Goal: Task Accomplishment & Management: Manage account settings

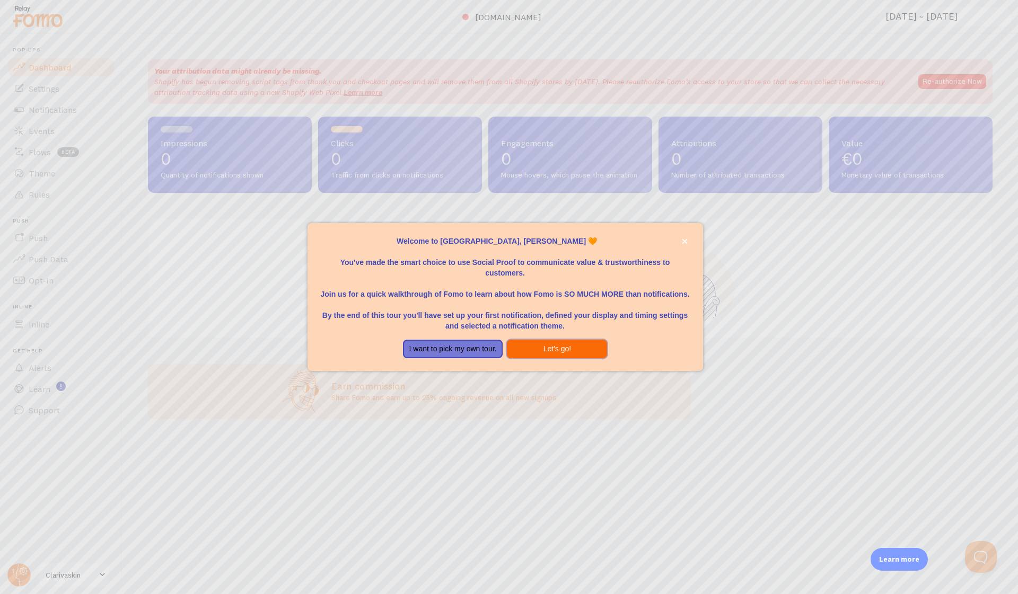
click at [522, 348] on button "Let's go!" at bounding box center [557, 349] width 100 height 19
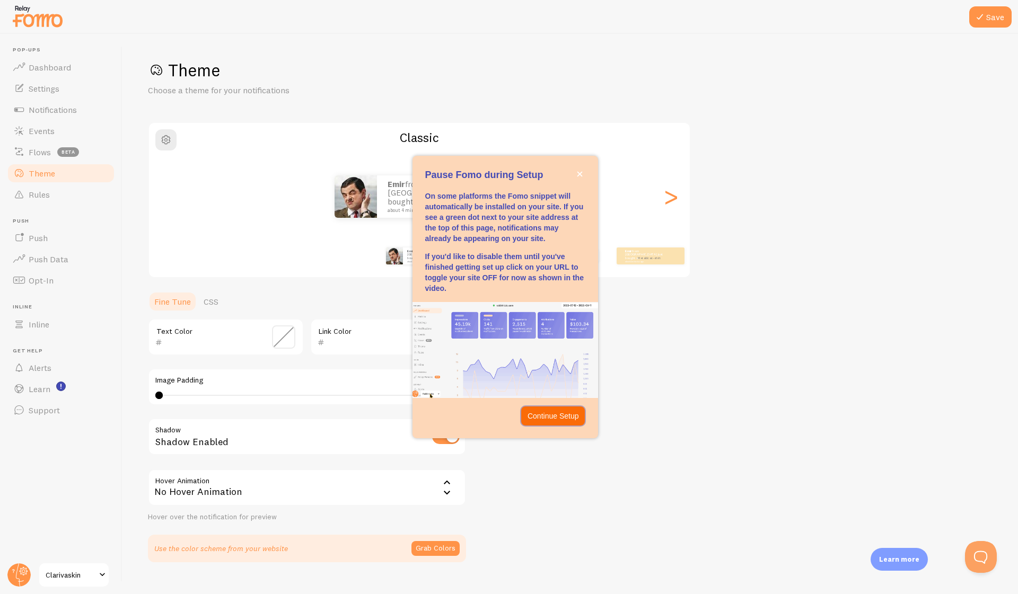
click at [563, 407] on button "Continue Setup" at bounding box center [553, 416] width 64 height 19
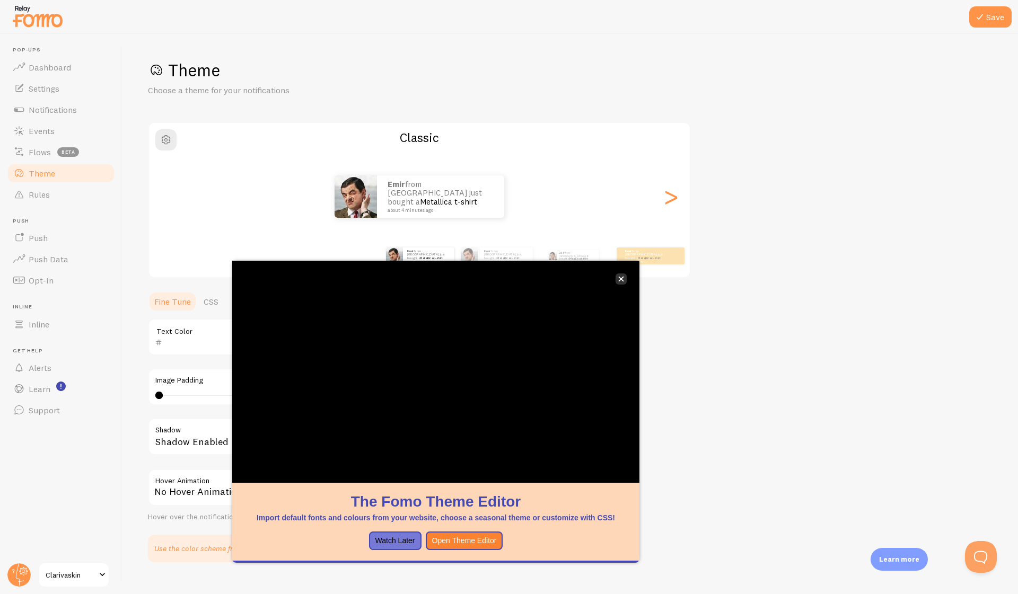
click at [620, 278] on icon "close," at bounding box center [621, 279] width 5 height 5
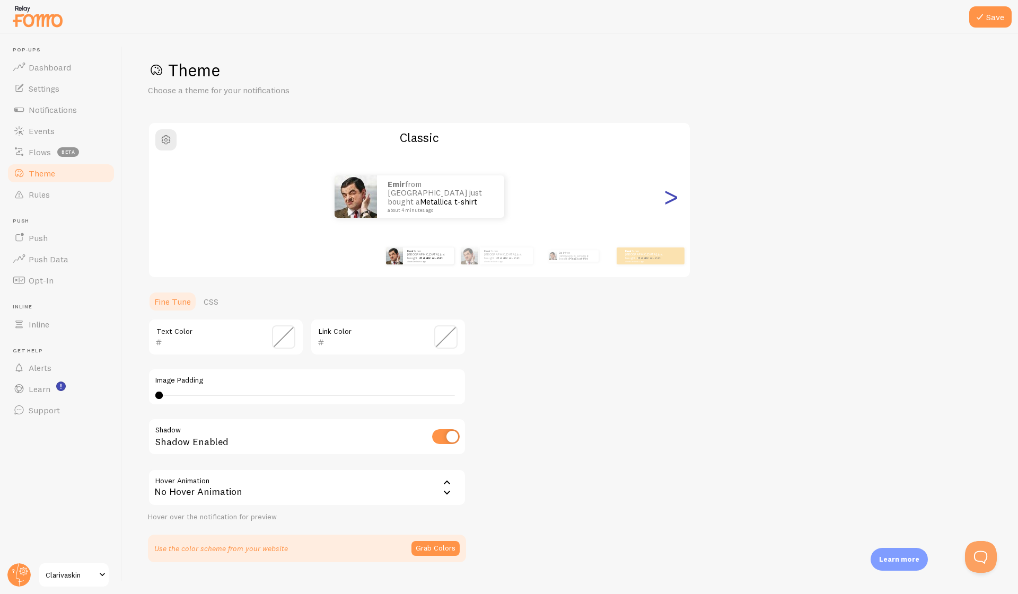
click at [675, 194] on div ">" at bounding box center [670, 197] width 13 height 76
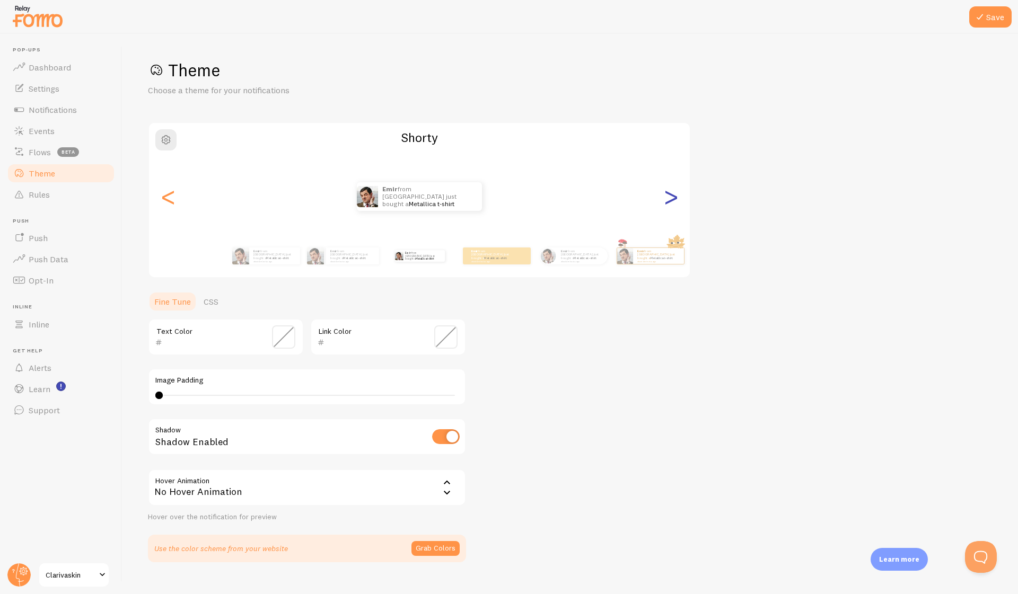
click at [675, 194] on div ">" at bounding box center [670, 197] width 13 height 76
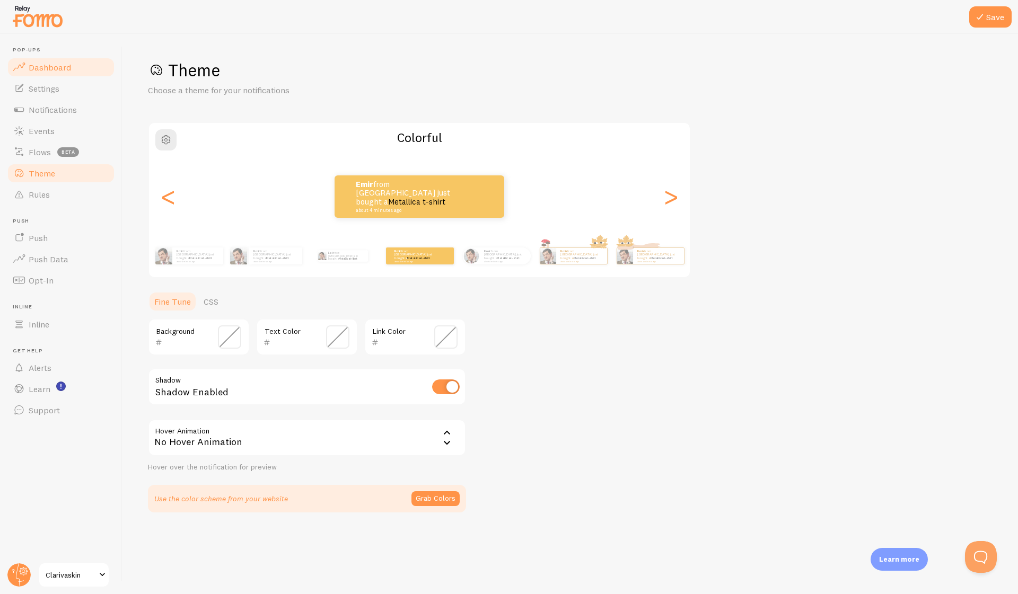
click at [16, 67] on span at bounding box center [19, 67] width 13 height 13
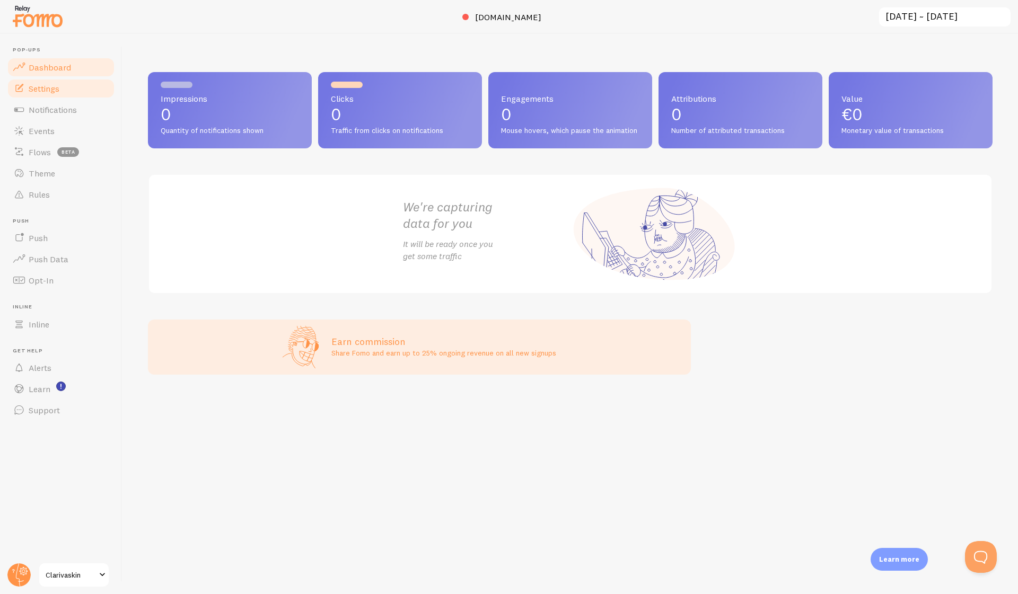
click at [30, 85] on span "Settings" at bounding box center [44, 88] width 31 height 11
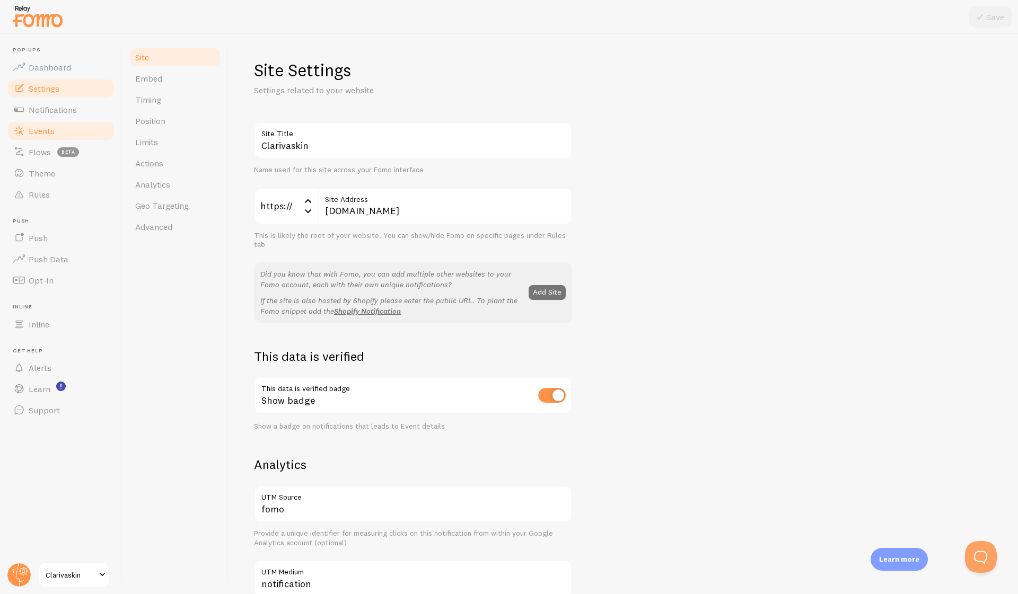
click at [47, 120] on link "Events" at bounding box center [60, 130] width 109 height 21
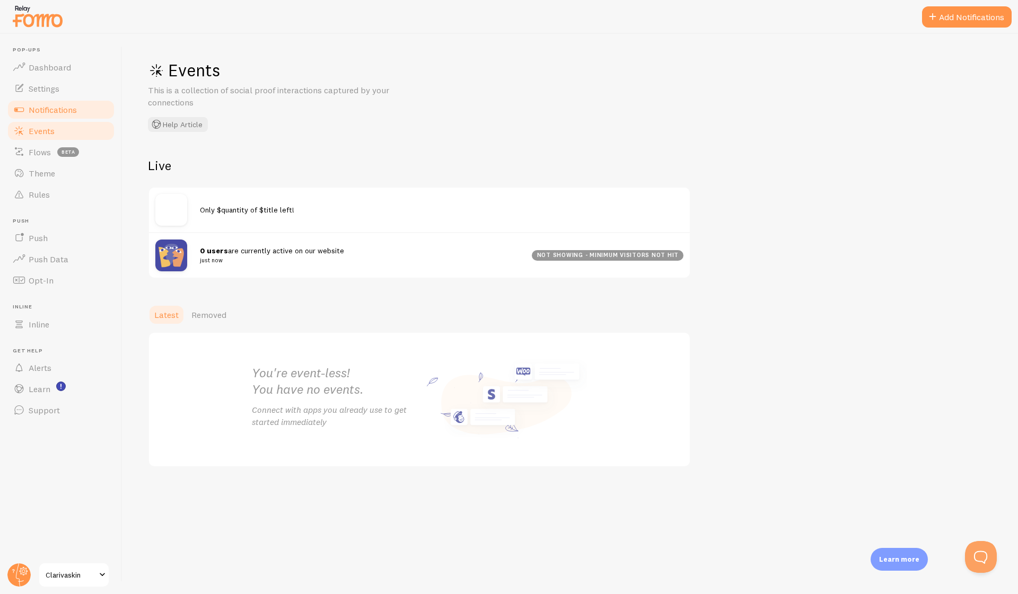
click at [54, 113] on span "Notifications" at bounding box center [53, 109] width 48 height 11
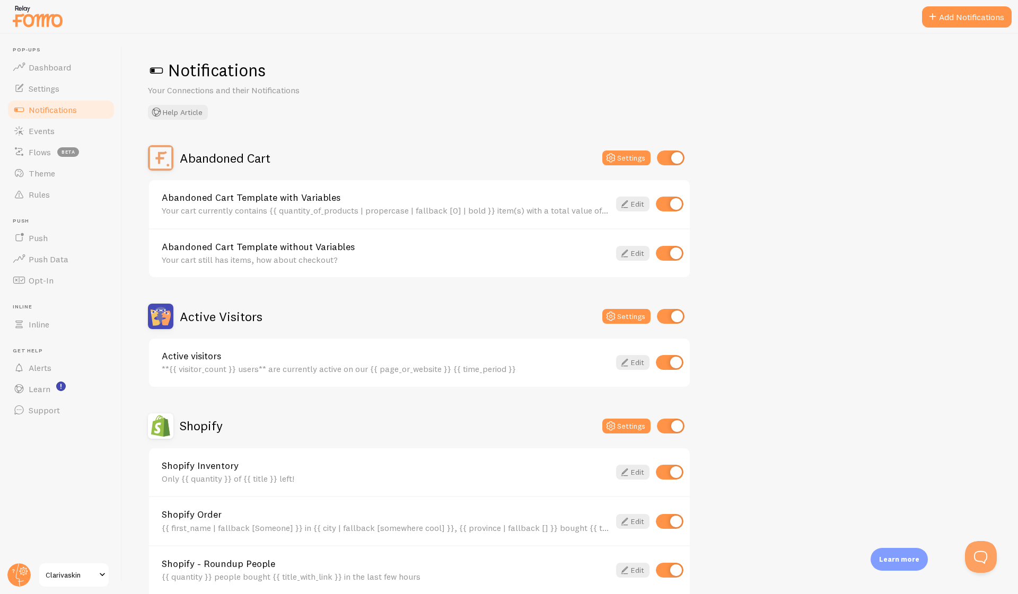
click at [677, 243] on div "Abandoned Cart Template without Variables Your cart still has items, how about …" at bounding box center [419, 253] width 541 height 49
click at [680, 206] on input "checkbox" at bounding box center [670, 204] width 28 height 15
checkbox input "false"
click at [677, 256] on input "checkbox" at bounding box center [670, 253] width 28 height 15
checkbox input "false"
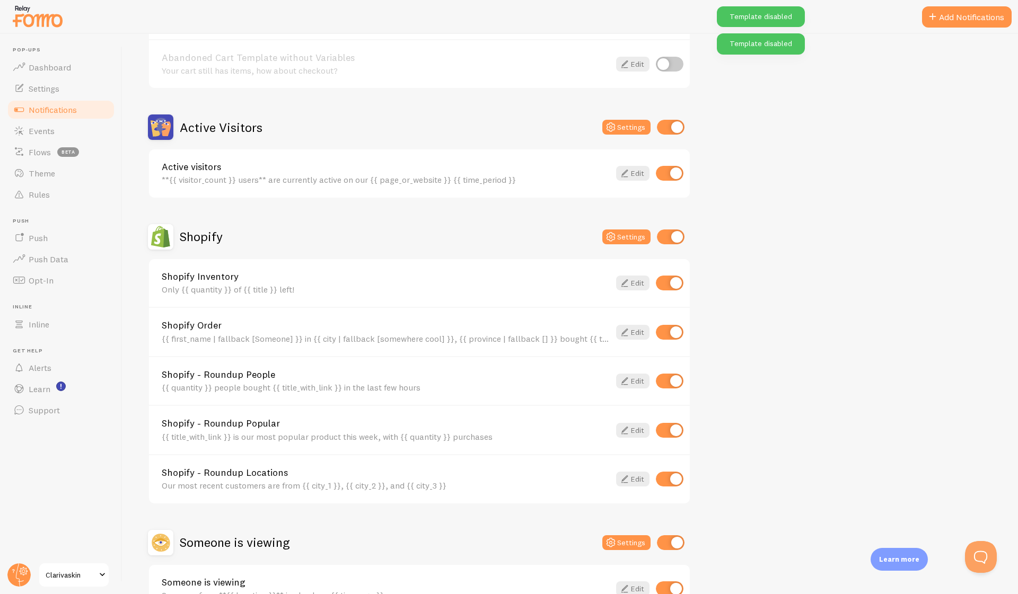
scroll to position [192, 0]
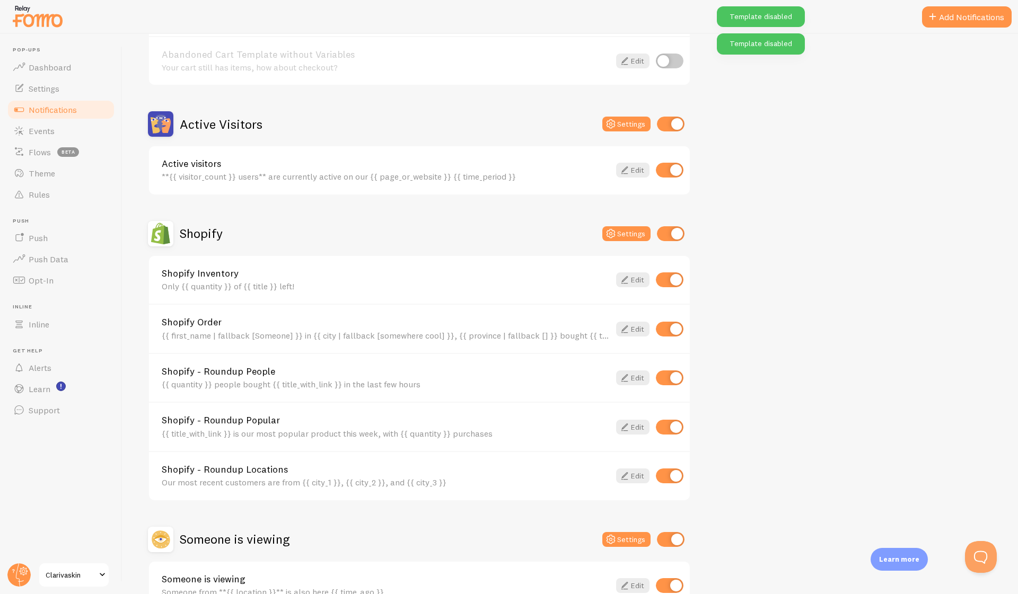
click at [666, 279] on input "checkbox" at bounding box center [670, 280] width 28 height 15
checkbox input "false"
click at [662, 327] on input "checkbox" at bounding box center [670, 329] width 28 height 15
checkbox input "false"
click at [662, 368] on div "Shopify - Roundup People {{ quantity }} people bought {{ title_with_link }} in …" at bounding box center [419, 377] width 541 height 49
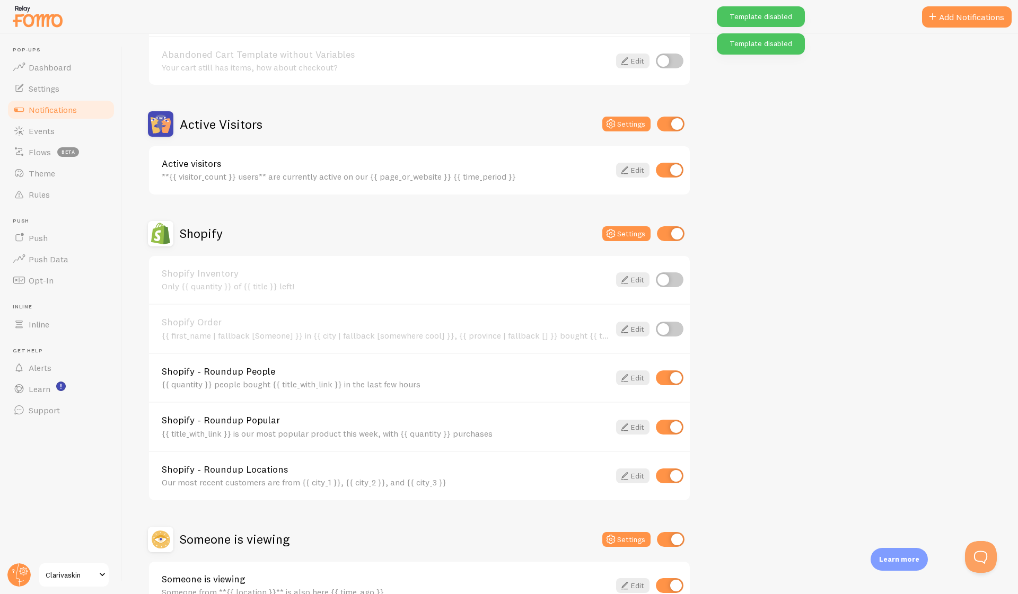
click at [665, 376] on input "checkbox" at bounding box center [670, 378] width 28 height 15
checkbox input "false"
click at [670, 425] on input "checkbox" at bounding box center [670, 427] width 28 height 15
checkbox input "false"
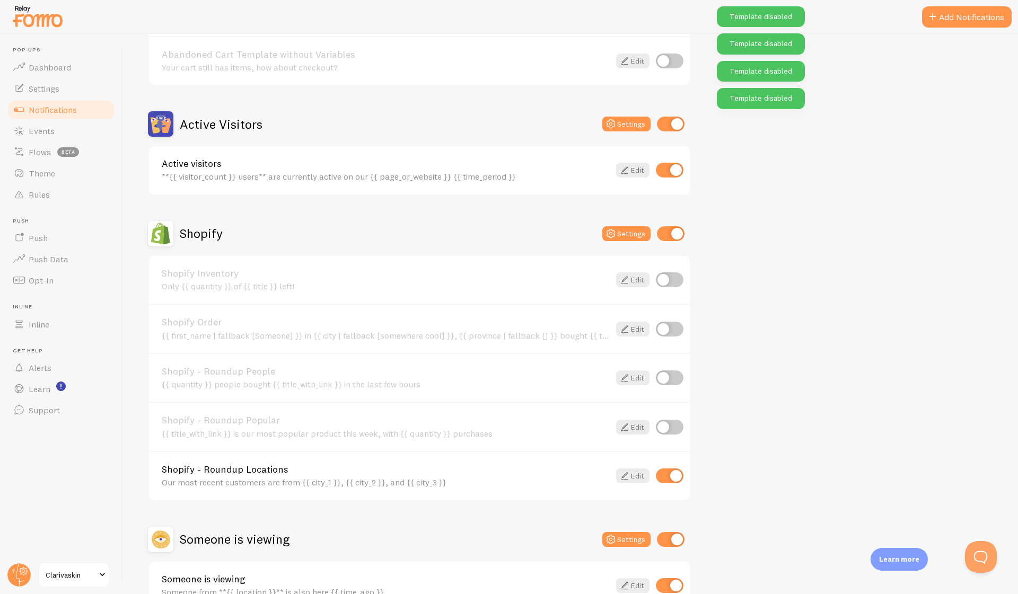
click at [670, 473] on input "checkbox" at bounding box center [670, 476] width 28 height 15
checkbox input "false"
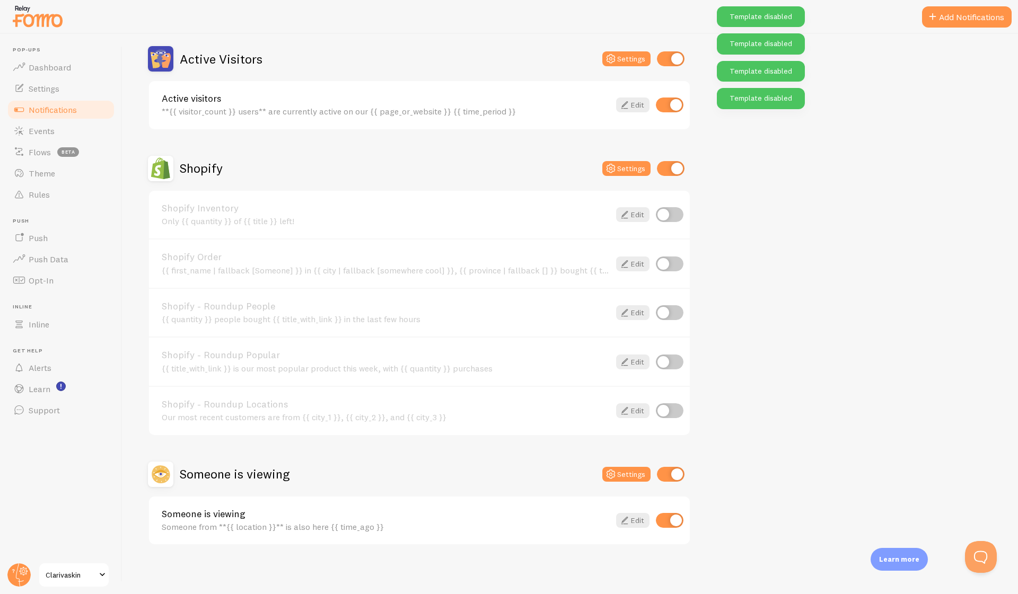
scroll to position [257, 0]
click at [668, 519] on input "checkbox" at bounding box center [670, 521] width 28 height 15
checkbox input "false"
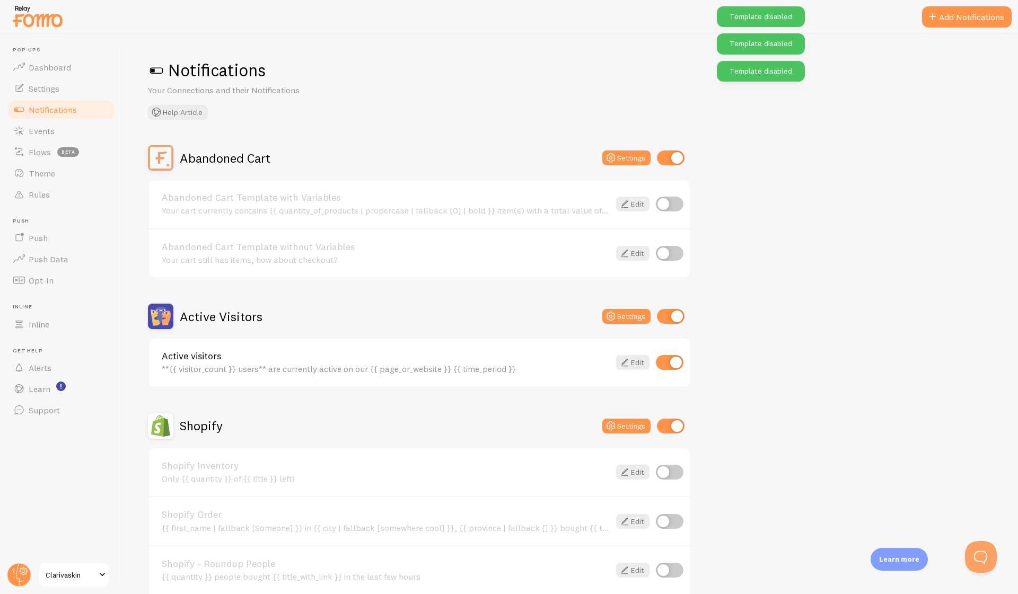
scroll to position [0, 0]
click at [630, 365] on icon at bounding box center [624, 362] width 13 height 13
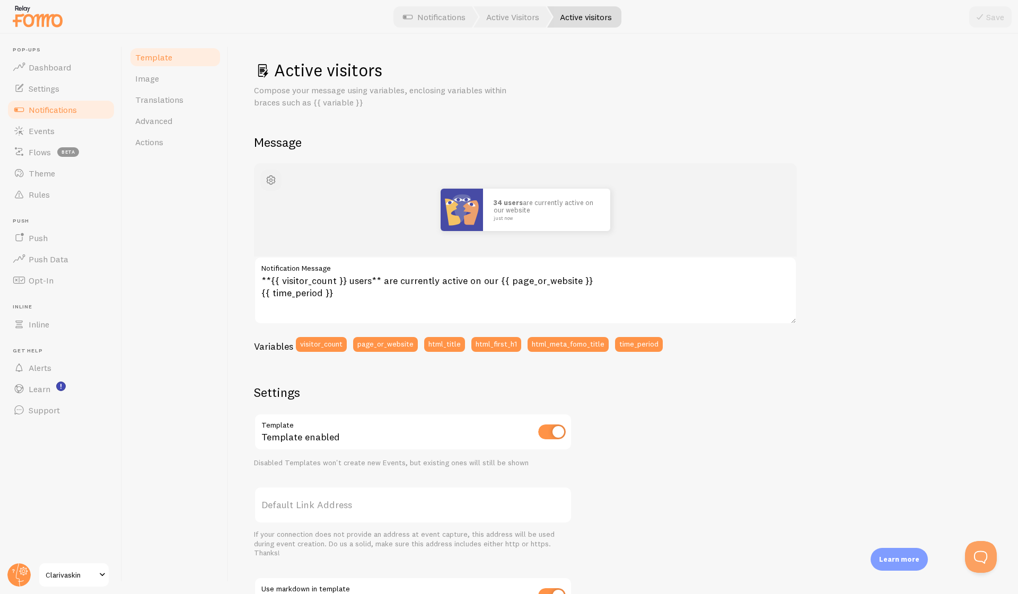
click at [273, 175] on span "button" at bounding box center [271, 180] width 13 height 13
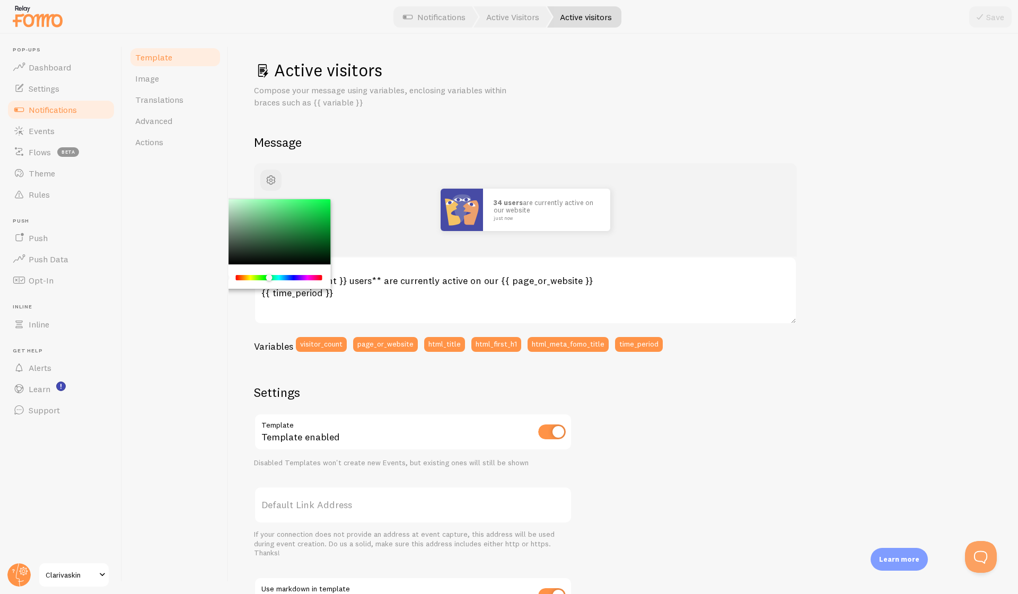
drag, startPoint x: 241, startPoint y: 277, endPoint x: 269, endPoint y: 270, distance: 28.4
click at [269, 270] on div "Chrome color picker" at bounding box center [271, 277] width 119 height 24
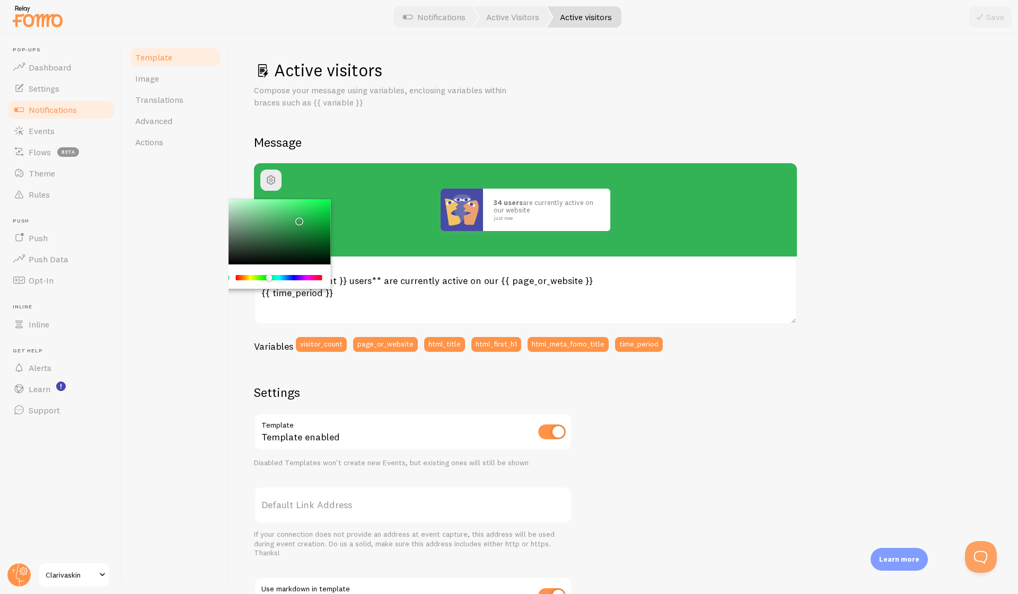
click at [297, 217] on div "Chrome color picker" at bounding box center [271, 232] width 119 height 66
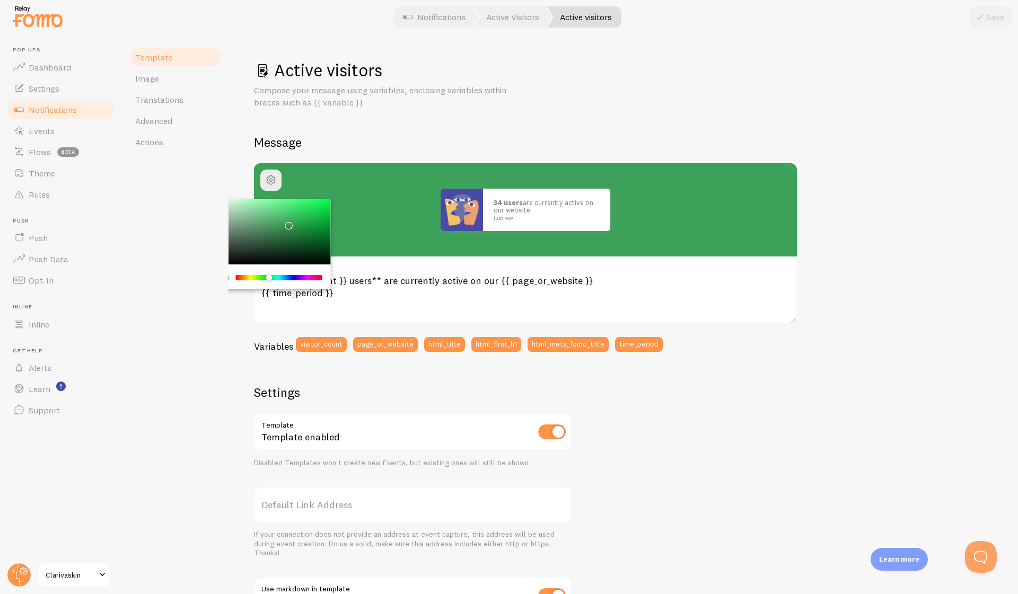
drag, startPoint x: 297, startPoint y: 217, endPoint x: 286, endPoint y: 222, distance: 11.9
click at [286, 223] on div "Chrome color picker" at bounding box center [289, 226] width 6 height 6
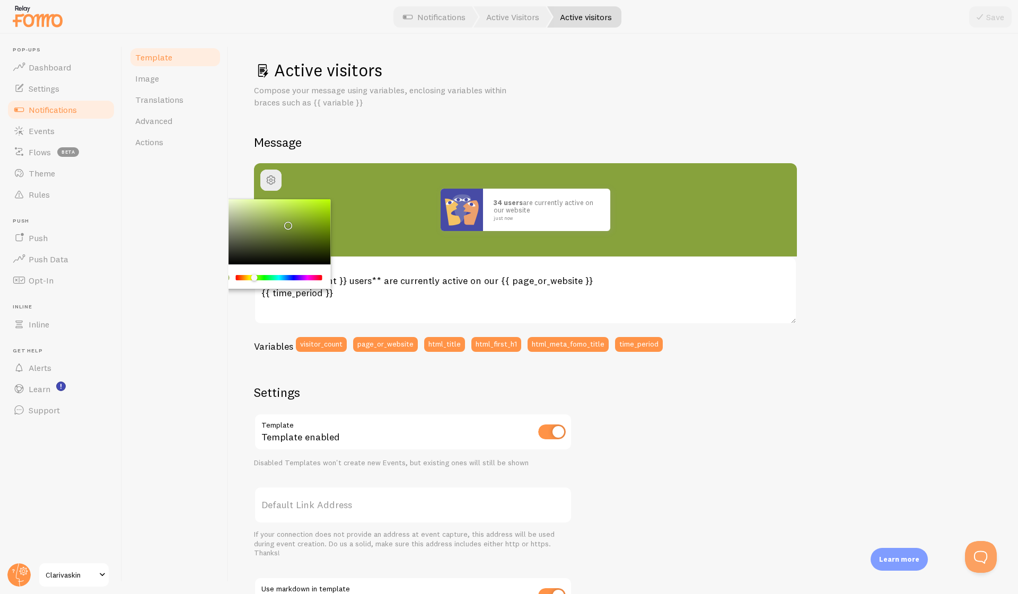
drag, startPoint x: 268, startPoint y: 276, endPoint x: 255, endPoint y: 275, distance: 13.8
click at [255, 275] on div "Chrome color picker" at bounding box center [254, 278] width 6 height 6
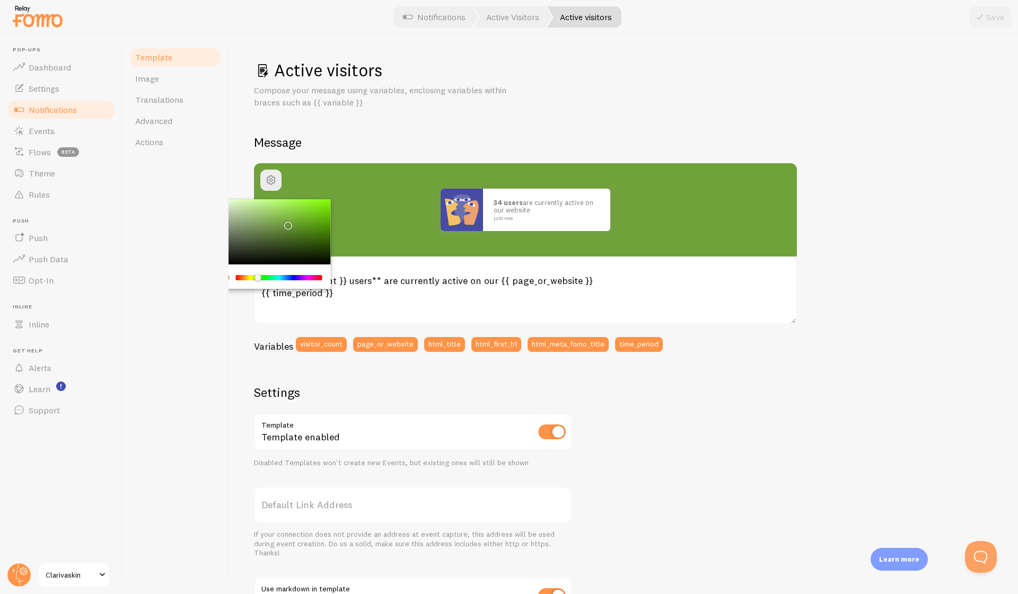
click at [258, 275] on div "Chrome color picker" at bounding box center [258, 278] width 6 height 6
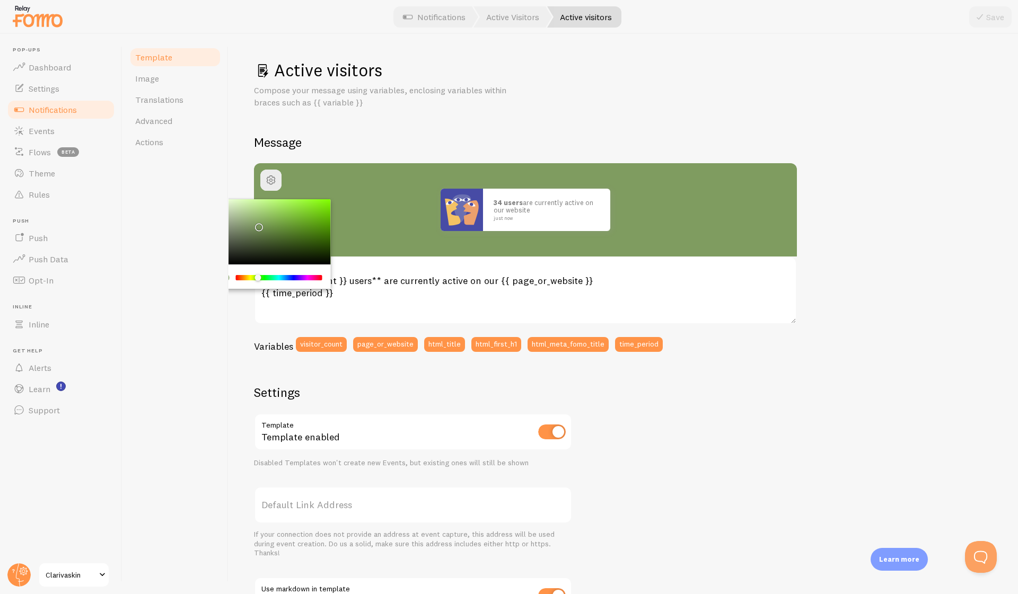
drag, startPoint x: 287, startPoint y: 233, endPoint x: 257, endPoint y: 225, distance: 31.3
click at [257, 224] on div "Chrome color picker" at bounding box center [271, 232] width 119 height 66
click at [154, 277] on div "Template Image Translations Advanced Actions" at bounding box center [175, 314] width 106 height 560
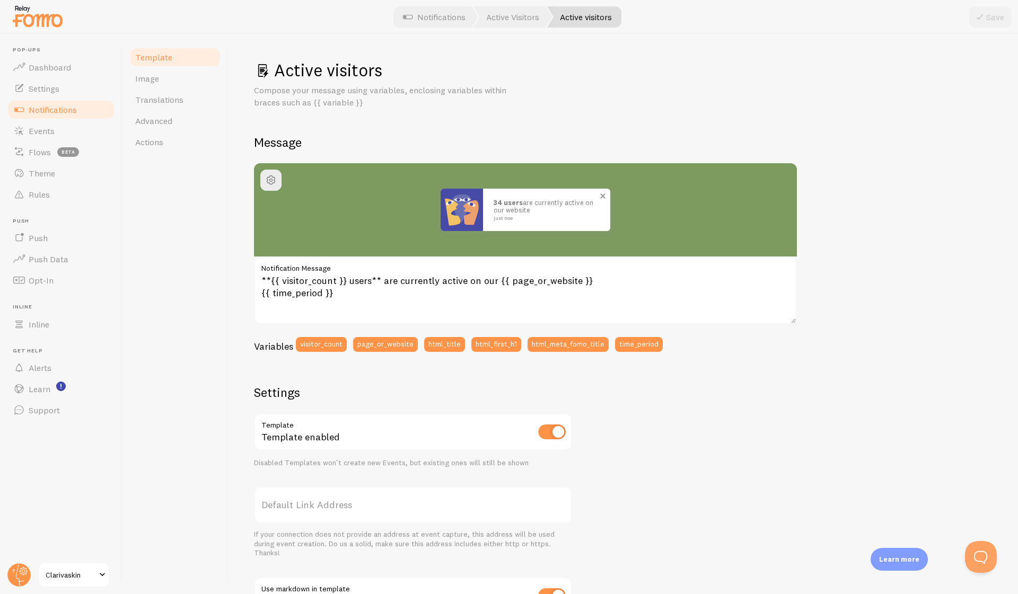
click at [505, 207] on p "34 users are currently active on our website just now" at bounding box center [547, 210] width 106 height 22
click at [602, 192] on span at bounding box center [603, 196] width 18 height 18
click at [88, 583] on link "Clarivaskin" at bounding box center [74, 575] width 72 height 25
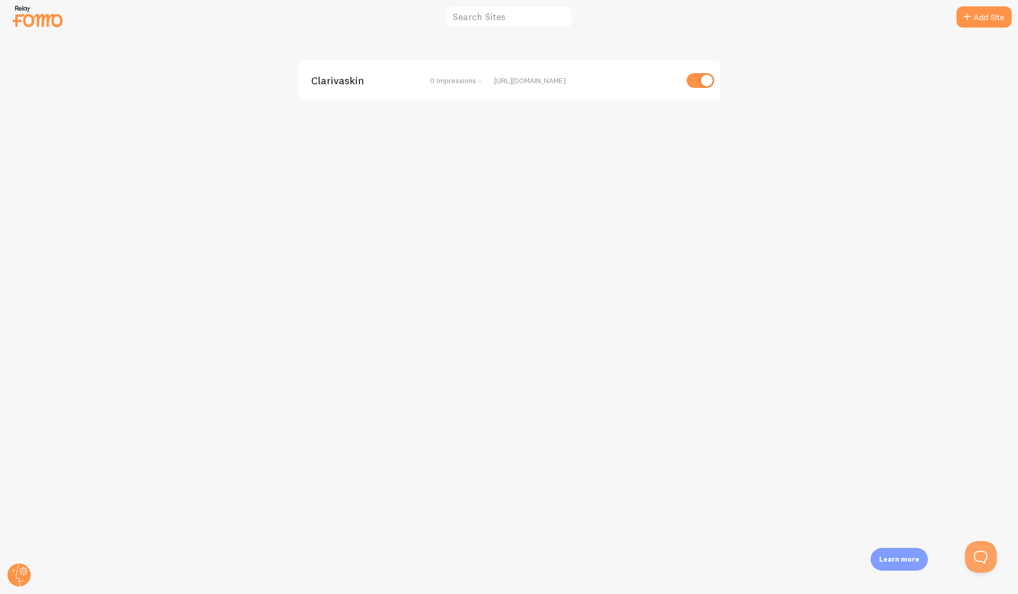
click at [700, 76] on input "checkbox" at bounding box center [701, 80] width 28 height 15
click at [701, 79] on input "checkbox" at bounding box center [701, 80] width 28 height 15
checkbox input "true"
